Goal: Information Seeking & Learning: Learn about a topic

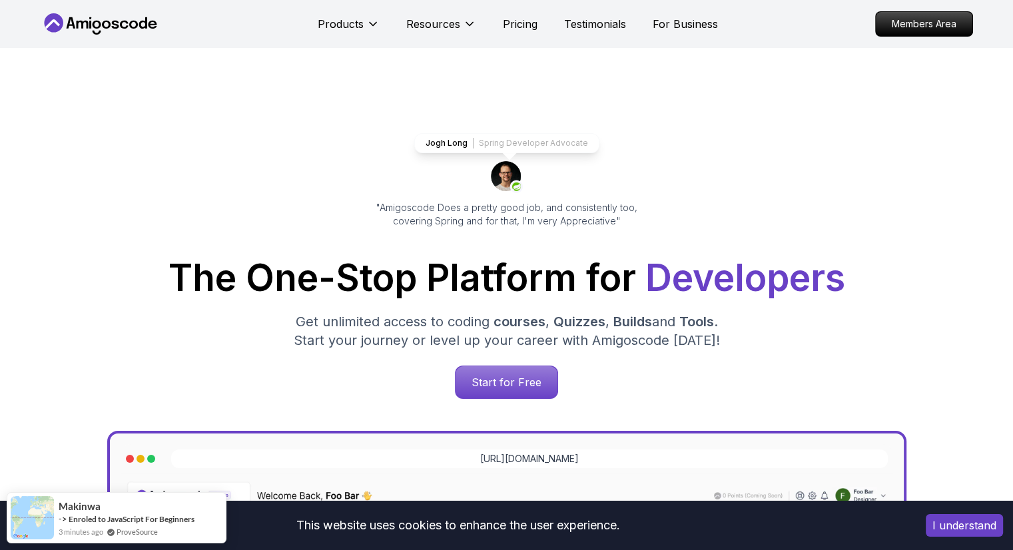
click at [498, 34] on div "Products Resources Pricing Testimonials For Business" at bounding box center [518, 24] width 400 height 27
click at [506, 25] on p "Pricing" at bounding box center [520, 24] width 35 height 16
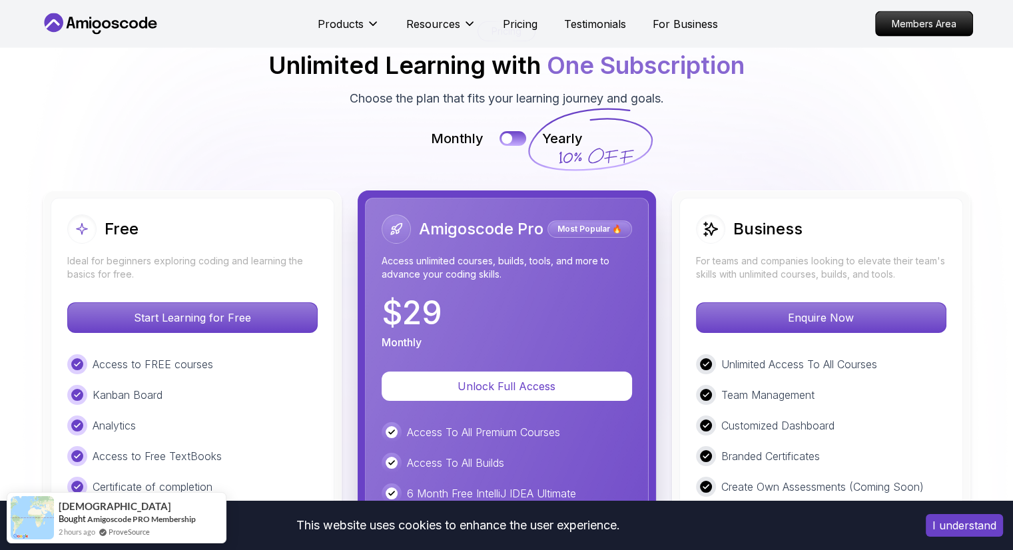
scroll to position [2928, 0]
drag, startPoint x: 506, startPoint y: 135, endPoint x: 510, endPoint y: 144, distance: 9.5
click at [510, 144] on div "Monthly Yearly" at bounding box center [507, 138] width 933 height 19
click at [506, 141] on button at bounding box center [513, 137] width 28 height 15
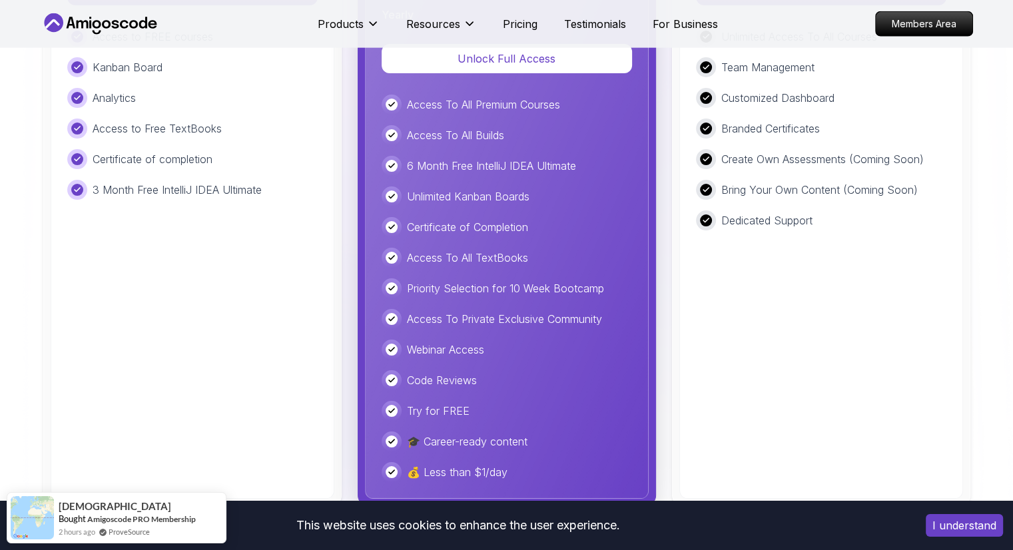
scroll to position [3328, 0]
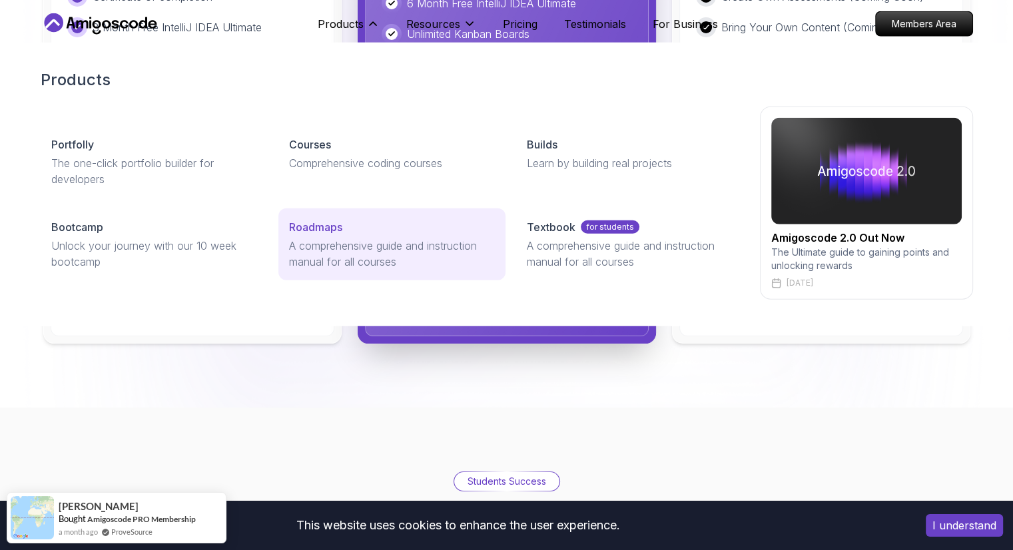
scroll to position [3394, 0]
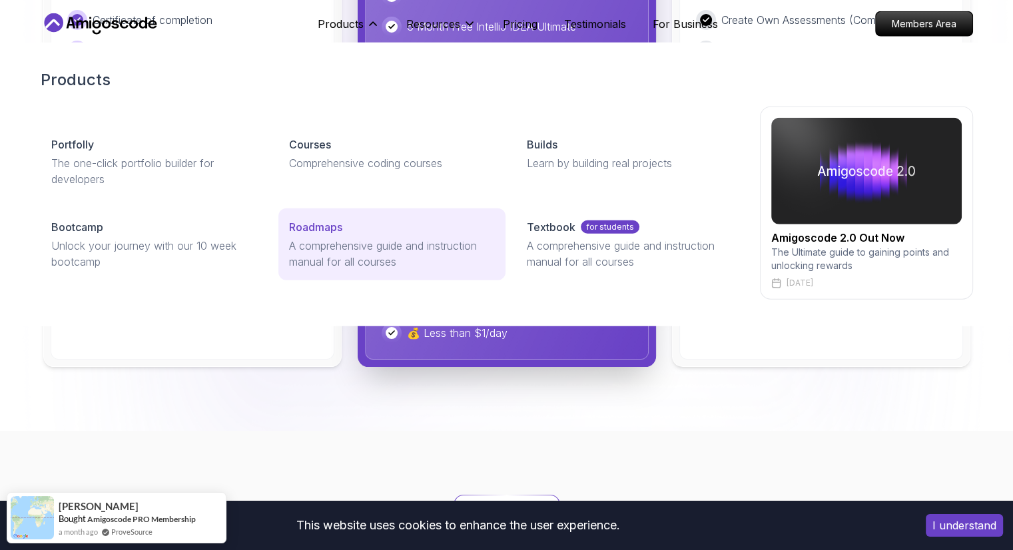
click at [317, 219] on p "Roadmaps" at bounding box center [315, 227] width 53 height 16
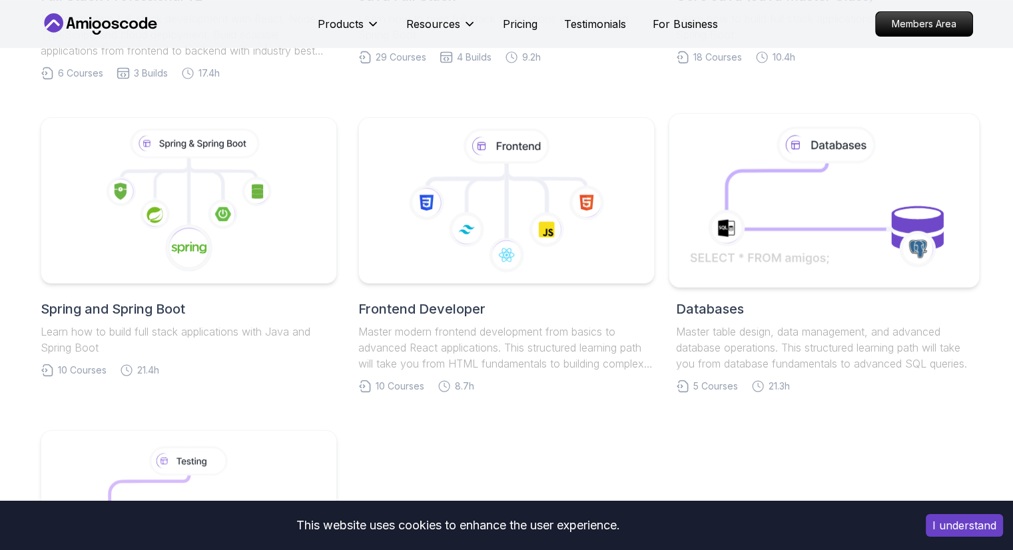
scroll to position [572, 0]
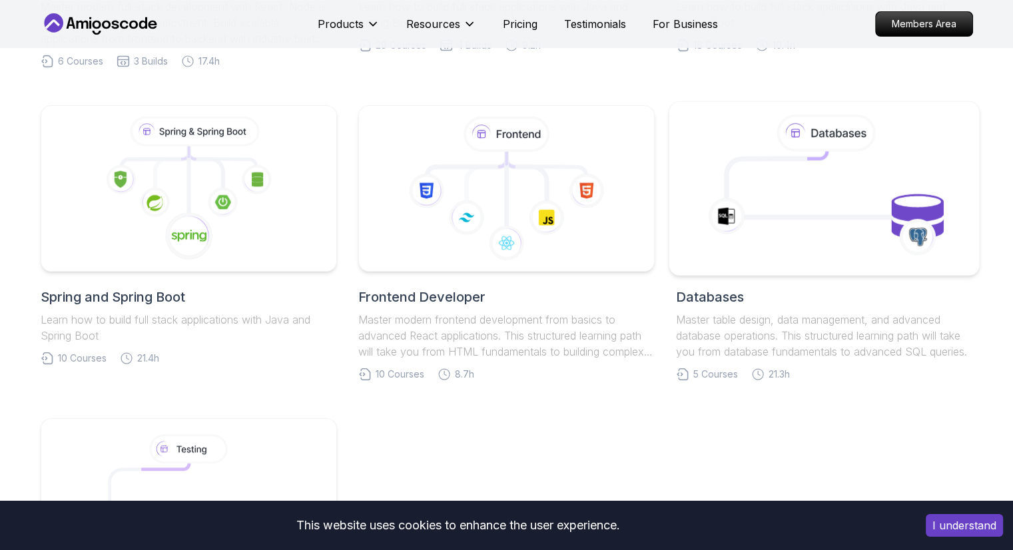
click at [823, 187] on icon at bounding box center [824, 188] width 281 height 151
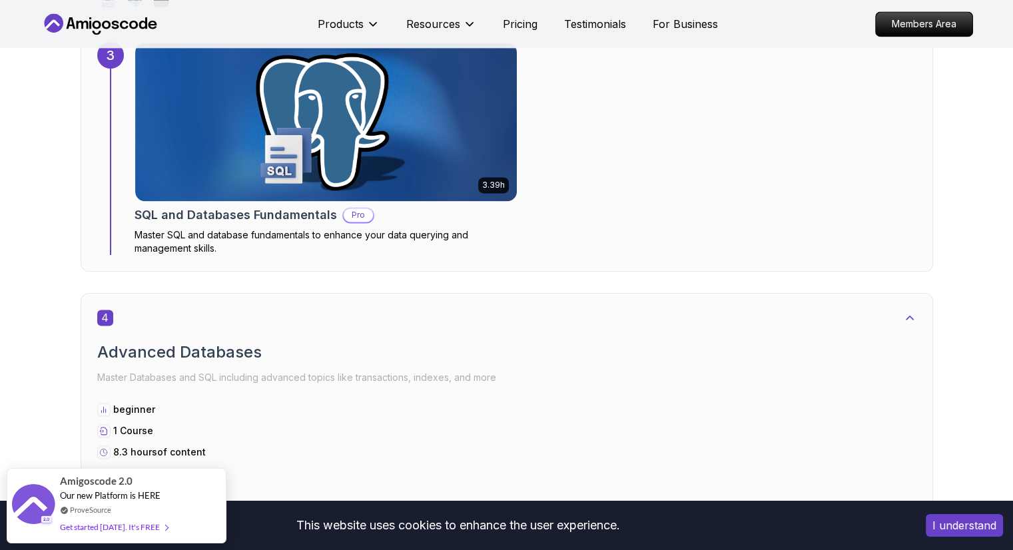
scroll to position [1939, 0]
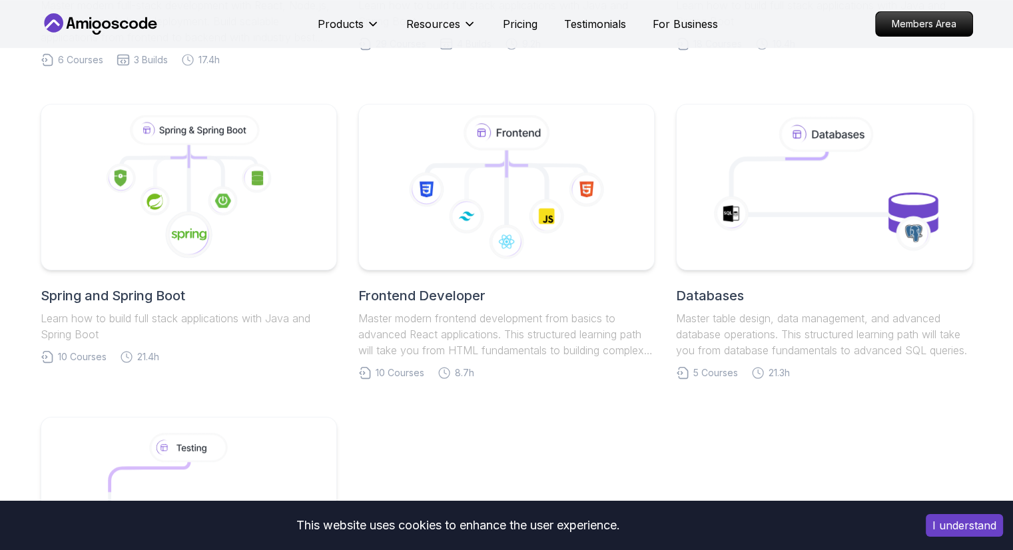
scroll to position [572, 0]
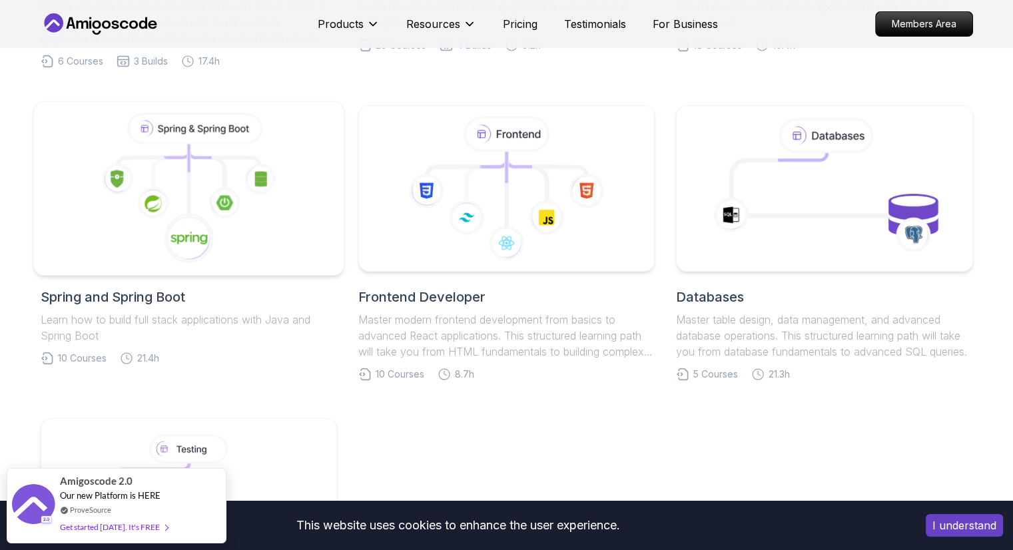
drag, startPoint x: 335, startPoint y: 89, endPoint x: 336, endPoint y: 193, distance: 103.3
click at [336, 193] on div at bounding box center [189, 188] width 312 height 175
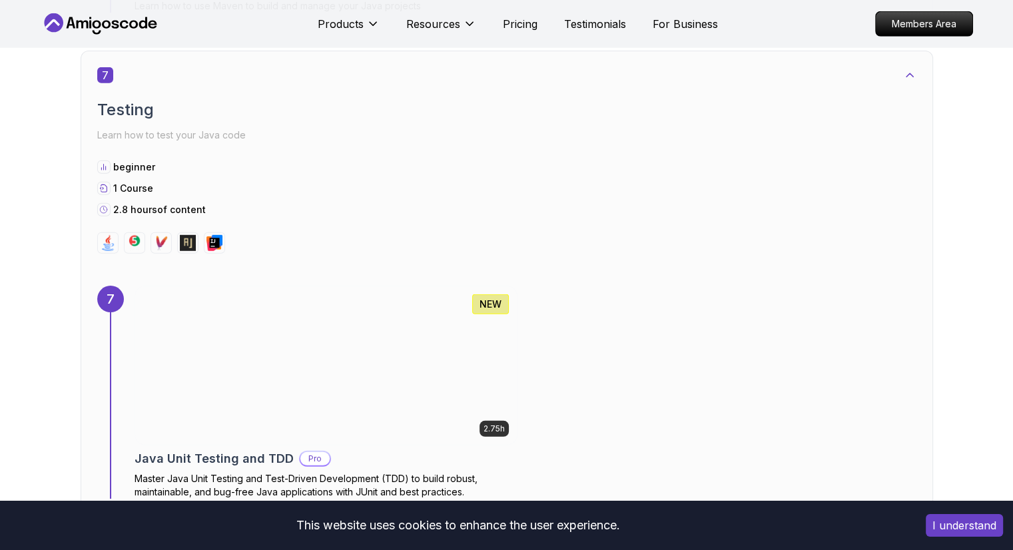
scroll to position [3779, 0]
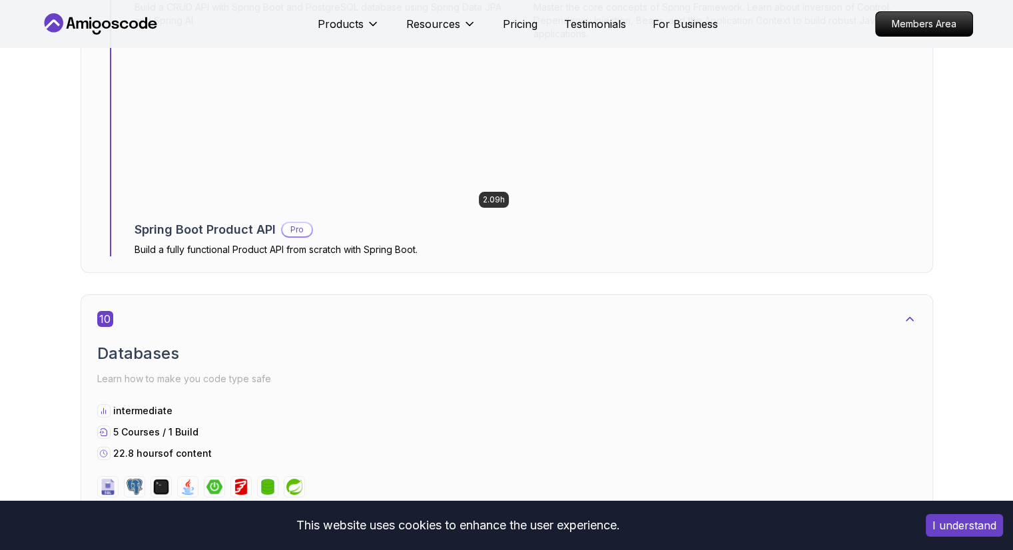
scroll to position [5203, 0]
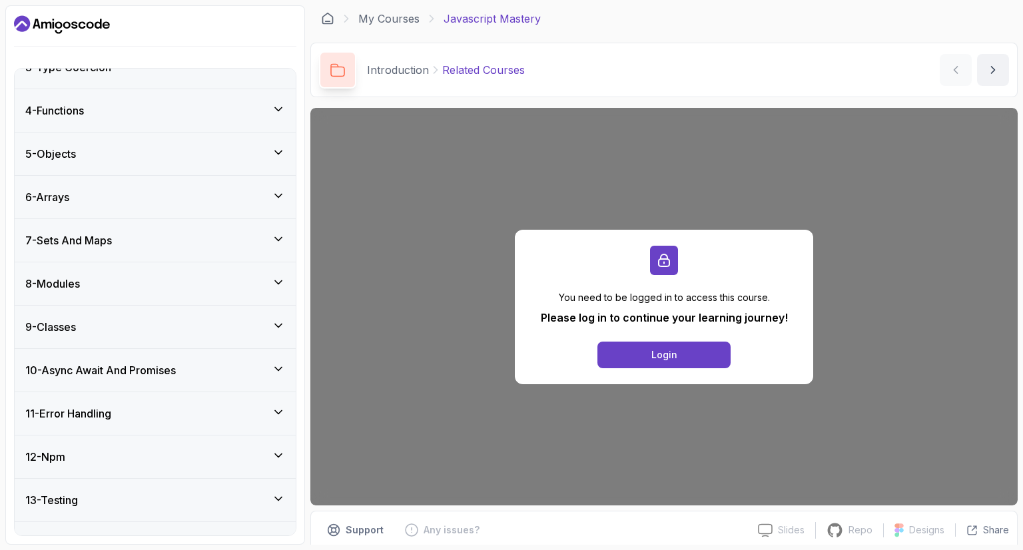
scroll to position [192, 0]
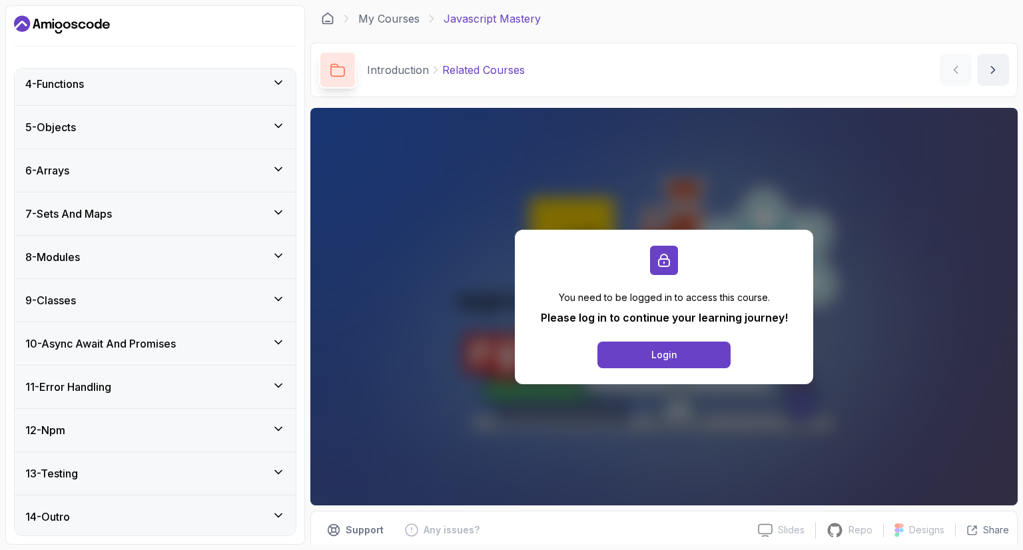
click at [179, 478] on div "13 - Testing" at bounding box center [155, 474] width 260 height 16
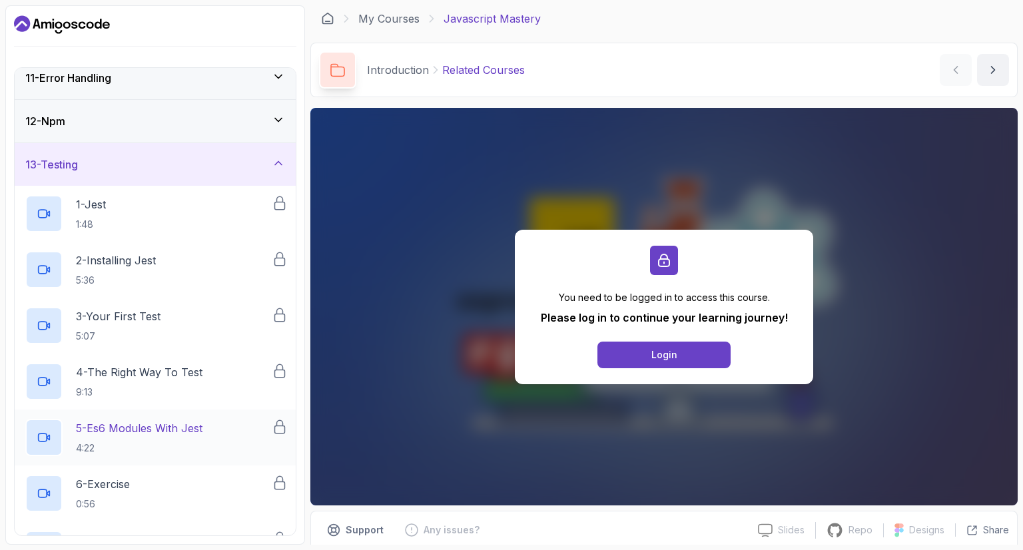
scroll to position [437, 0]
